Goal: Task Accomplishment & Management: Use online tool/utility

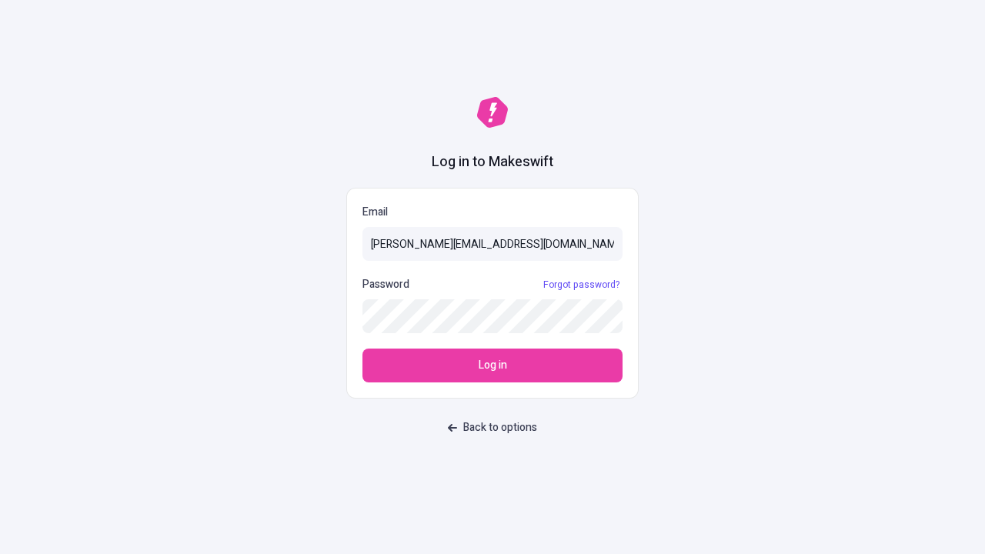
type input "[PERSON_NAME][EMAIL_ADDRESS][DOMAIN_NAME]"
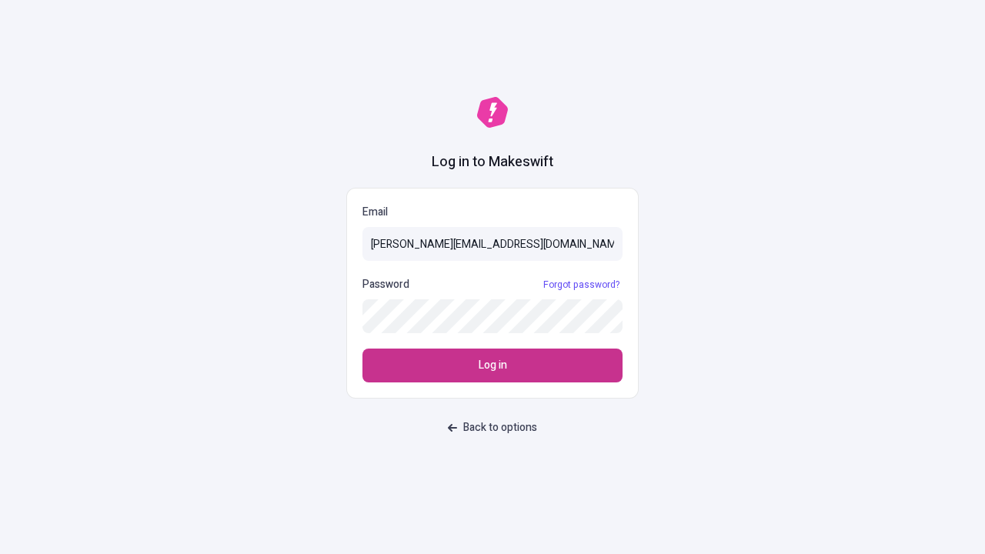
click at [492, 365] on span "Log in" at bounding box center [492, 365] width 28 height 17
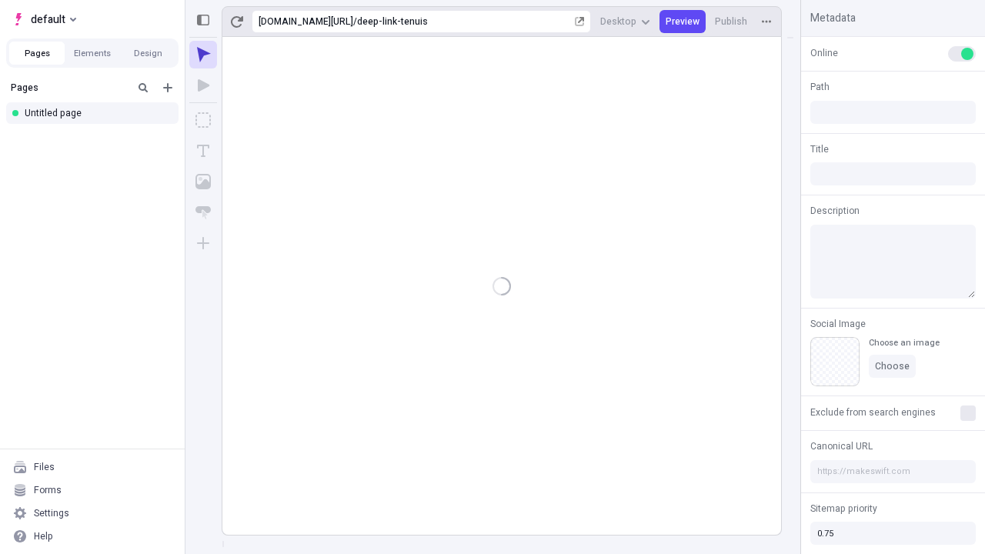
type input "/deep-link-tenuis"
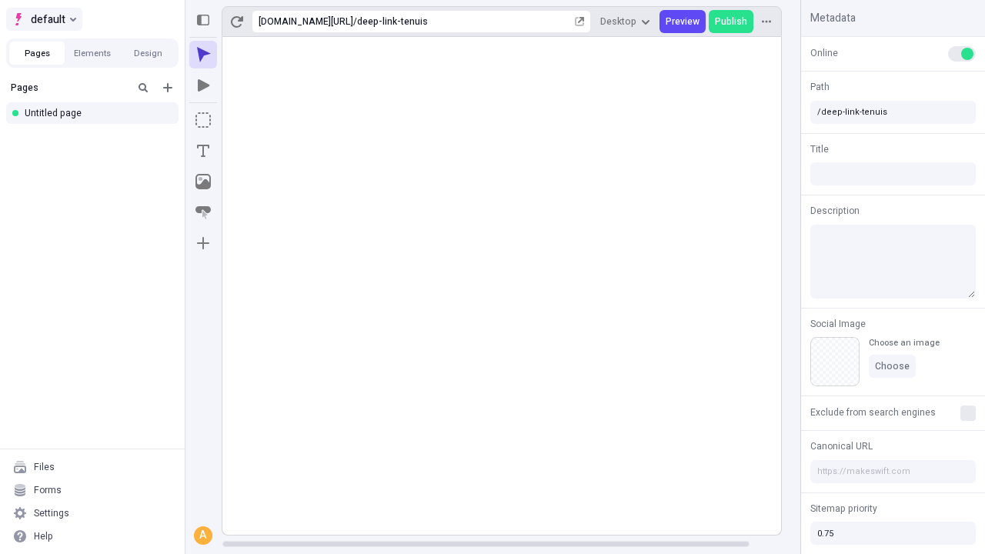
click at [43, 19] on span "default" at bounding box center [48, 19] width 35 height 18
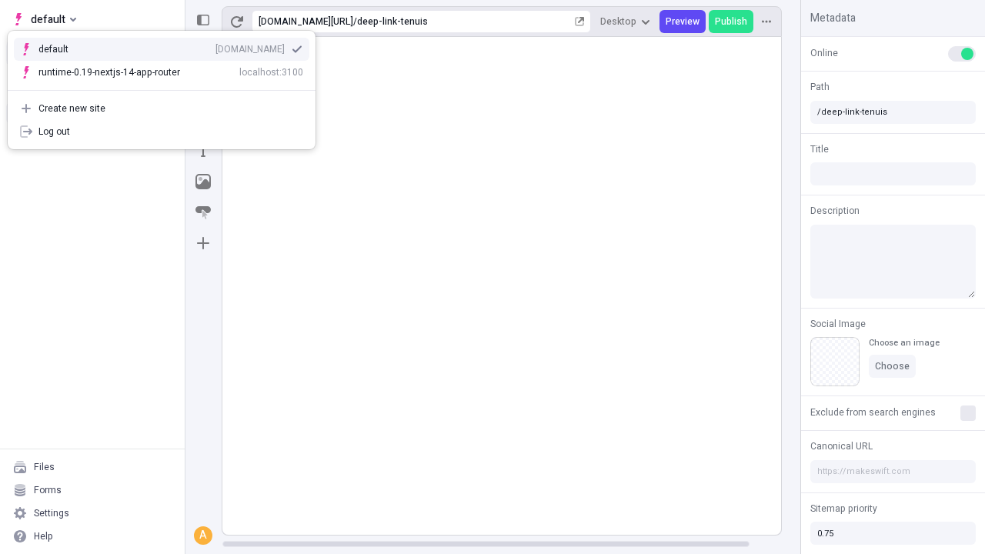
click at [162, 108] on div "Create new site" at bounding box center [170, 108] width 265 height 12
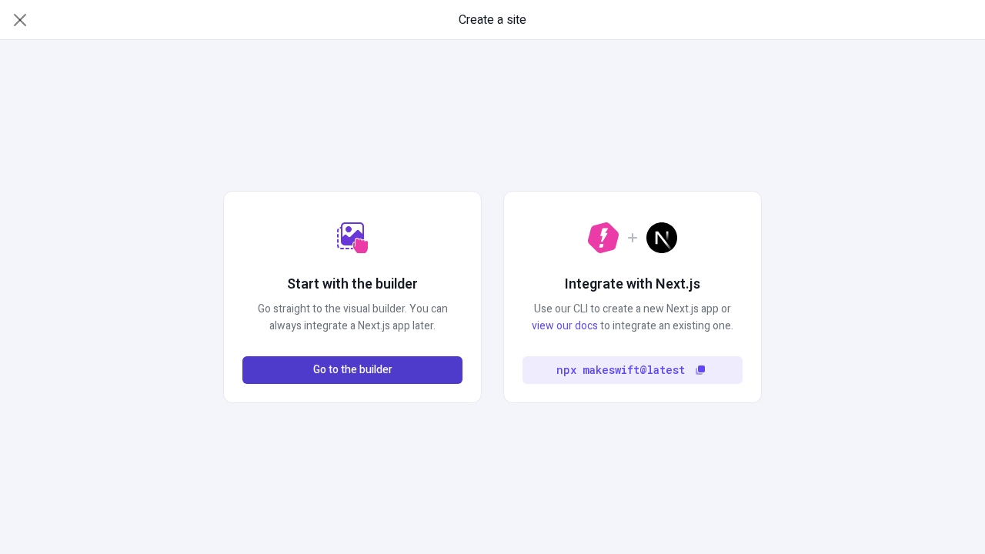
click at [352, 370] on span "Go to the builder" at bounding box center [352, 370] width 79 height 17
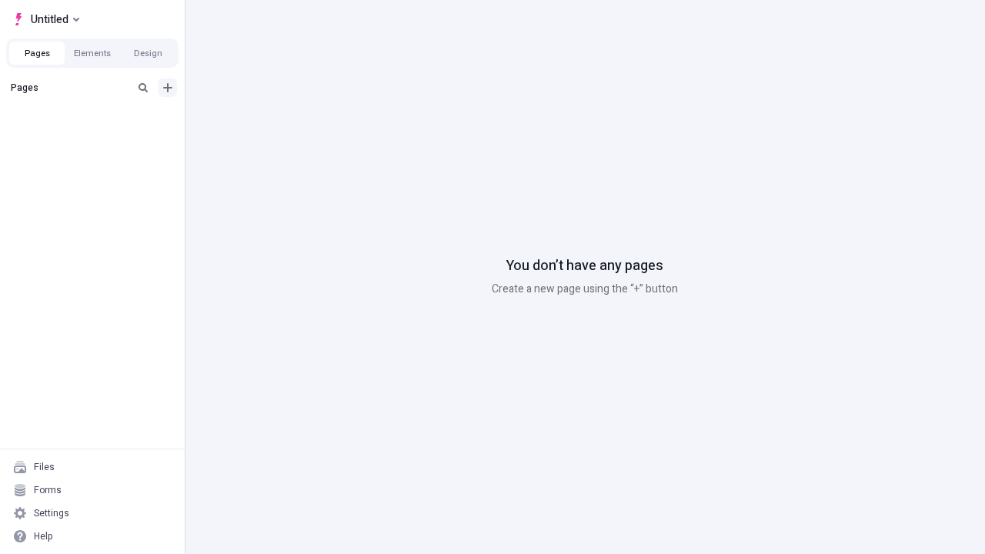
click at [168, 88] on icon "Add new" at bounding box center [167, 87] width 9 height 9
click at [97, 138] on div "Blank page" at bounding box center [97, 139] width 148 height 23
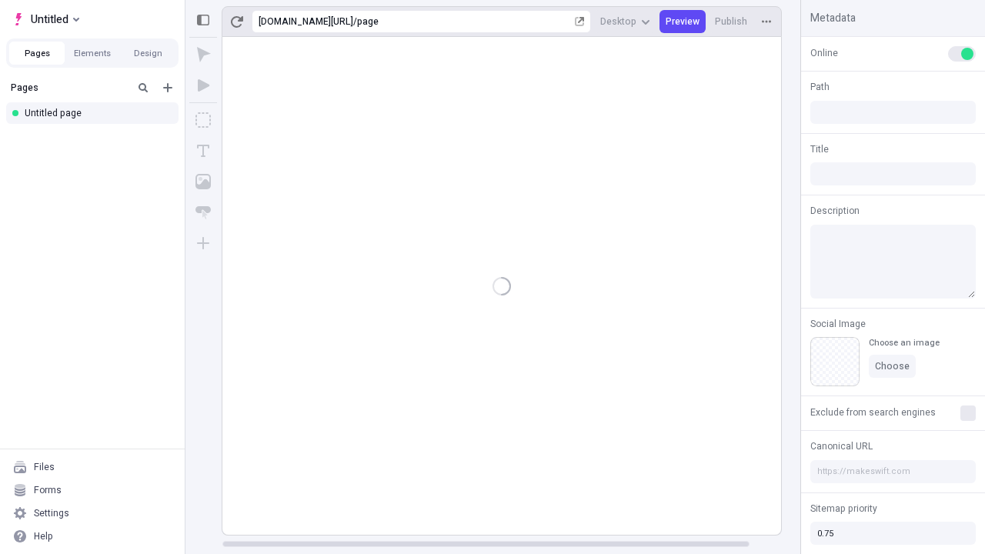
type input "/page"
click at [732, 22] on span "Publish" at bounding box center [731, 21] width 32 height 12
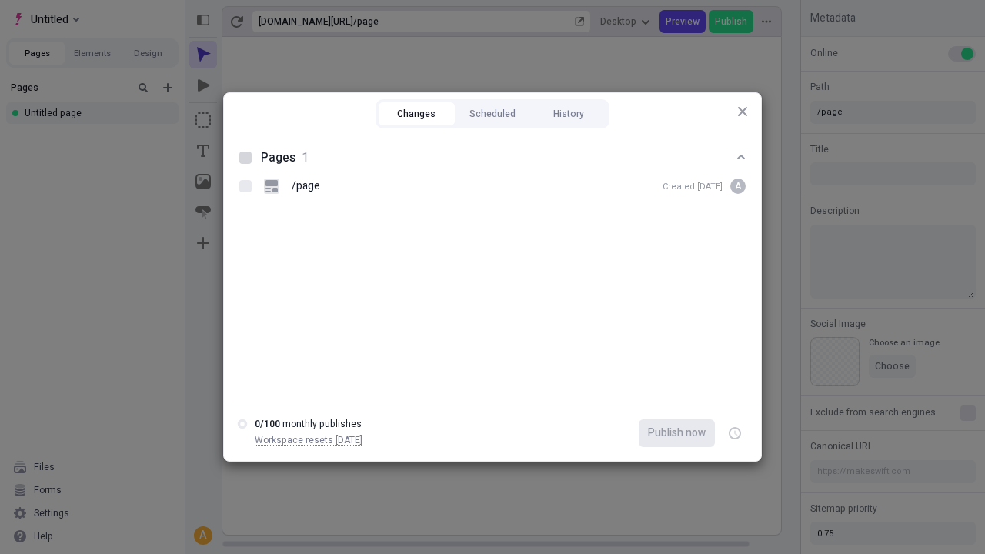
click at [416, 114] on button "Changes" at bounding box center [416, 113] width 76 height 23
click at [245, 158] on div at bounding box center [245, 158] width 12 height 12
checkbox input "true"
click at [735, 433] on icon "button" at bounding box center [736, 433] width 4 height 5
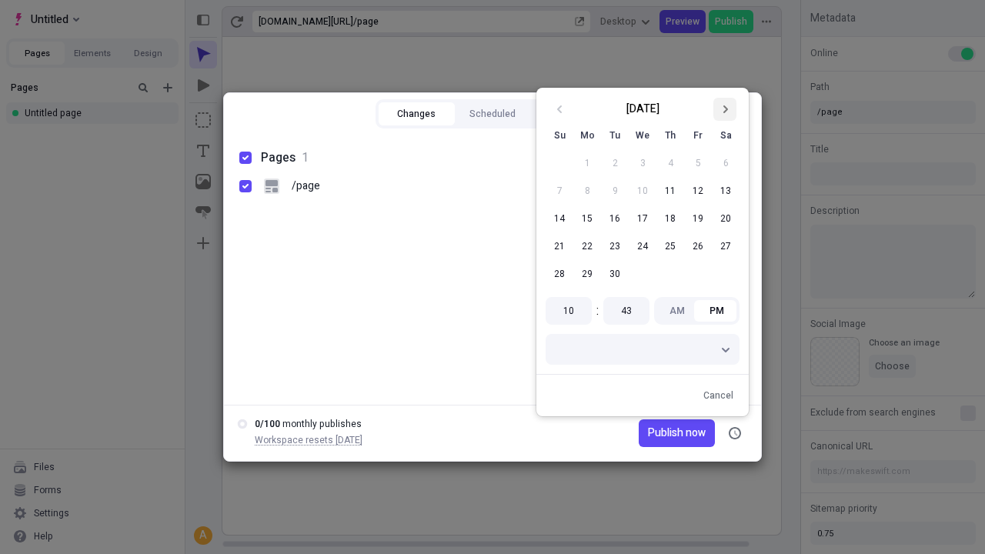
click at [725, 109] on icon "Go to next month" at bounding box center [724, 109] width 9 height 9
click at [642, 163] on button "1" at bounding box center [642, 163] width 28 height 28
click at [653, 433] on span "Publish now" at bounding box center [677, 433] width 58 height 17
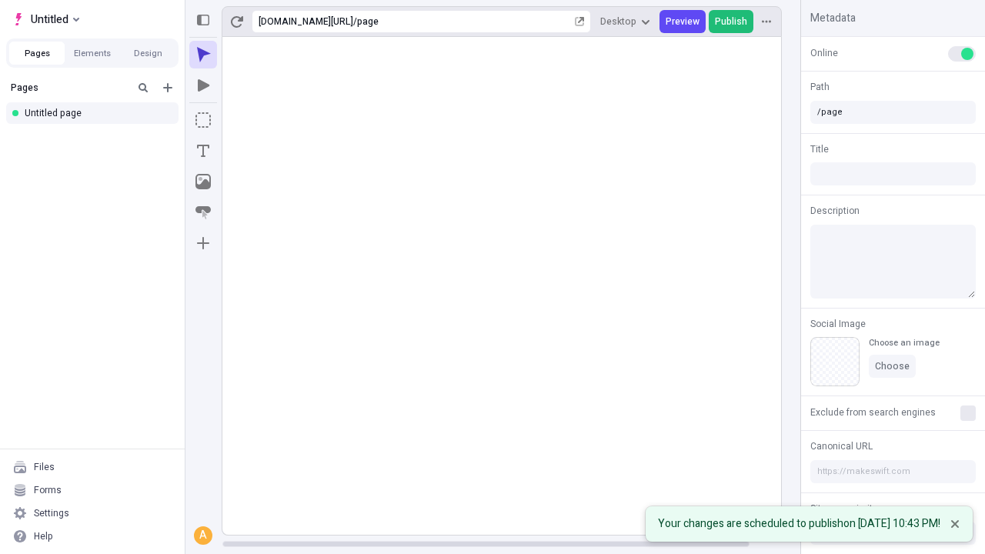
click at [732, 22] on span "Publish" at bounding box center [731, 21] width 32 height 12
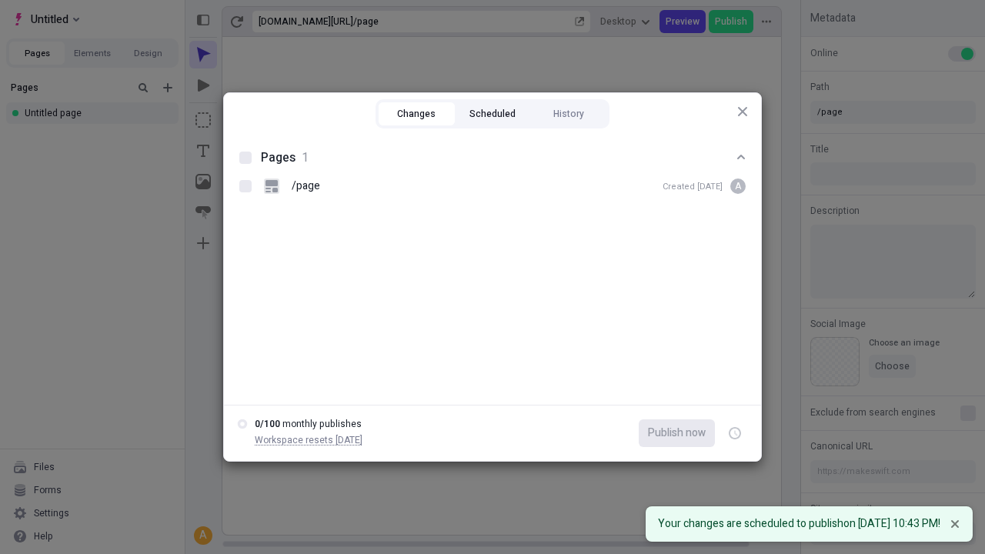
click at [492, 114] on button "Scheduled" at bounding box center [493, 113] width 76 height 23
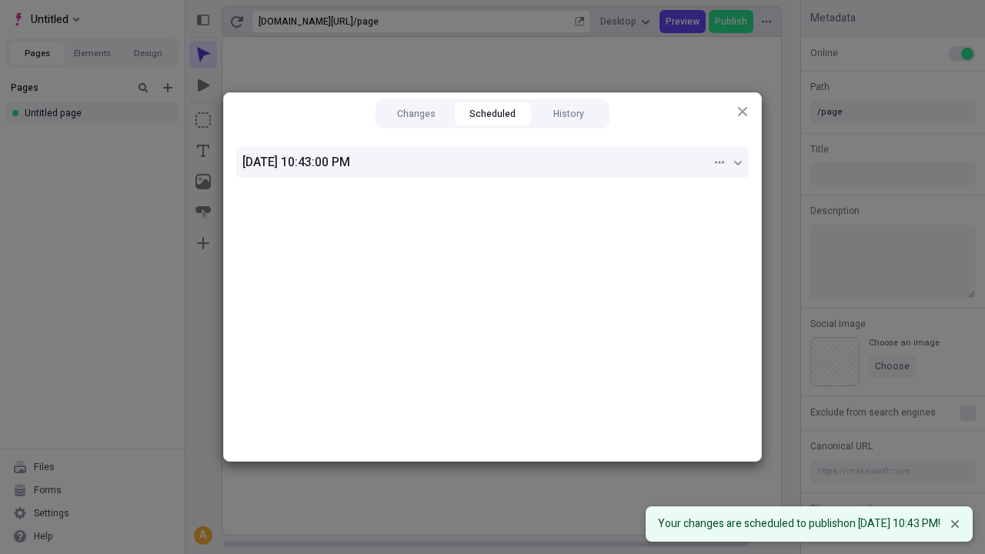
click at [492, 162] on div "[DATE] 10:43:00 PM" at bounding box center [476, 162] width 469 height 18
